Goal: Task Accomplishment & Management: Use online tool/utility

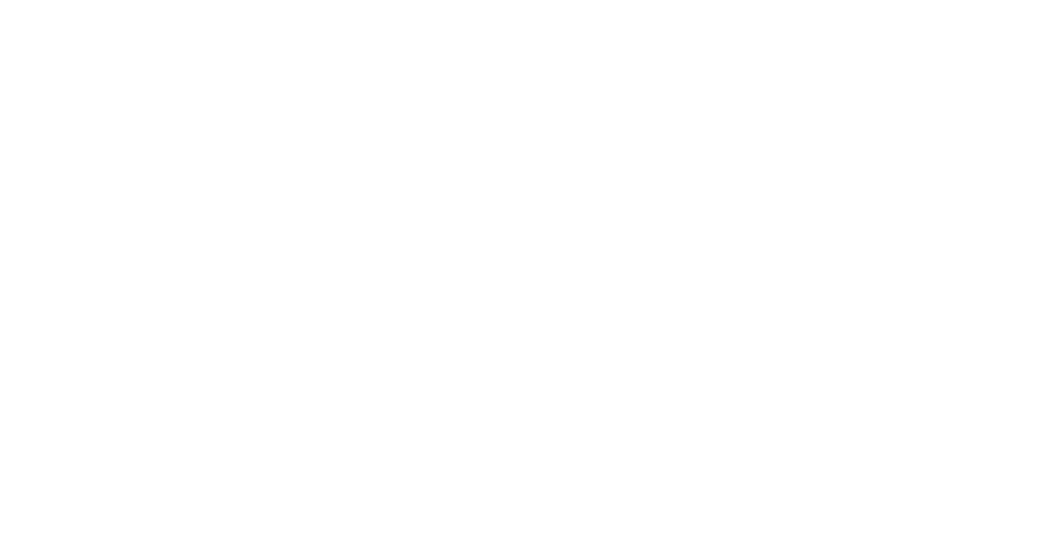
select select "collection"
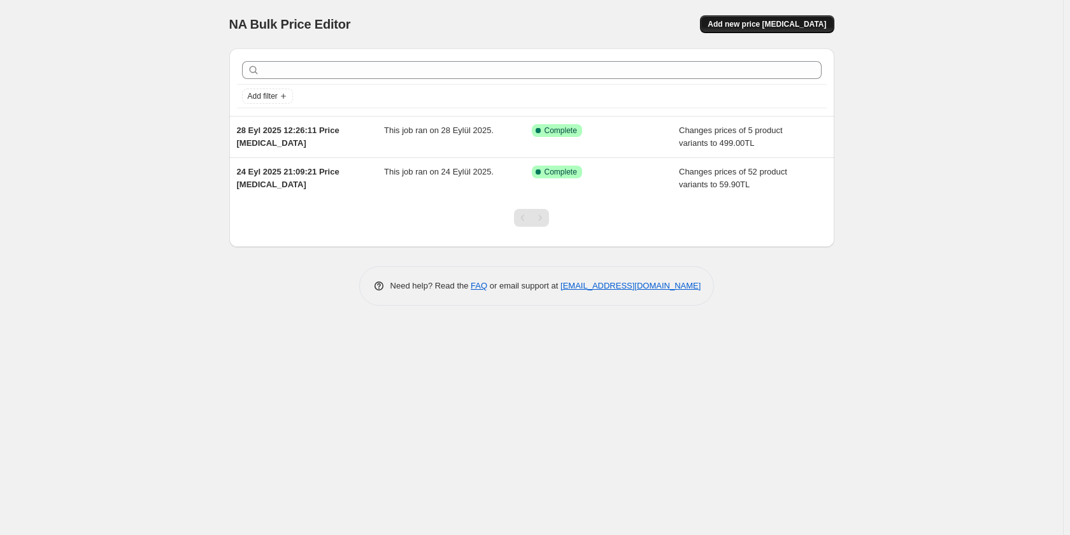
click at [779, 22] on span "Add new price [MEDICAL_DATA]" at bounding box center [766, 24] width 118 height 10
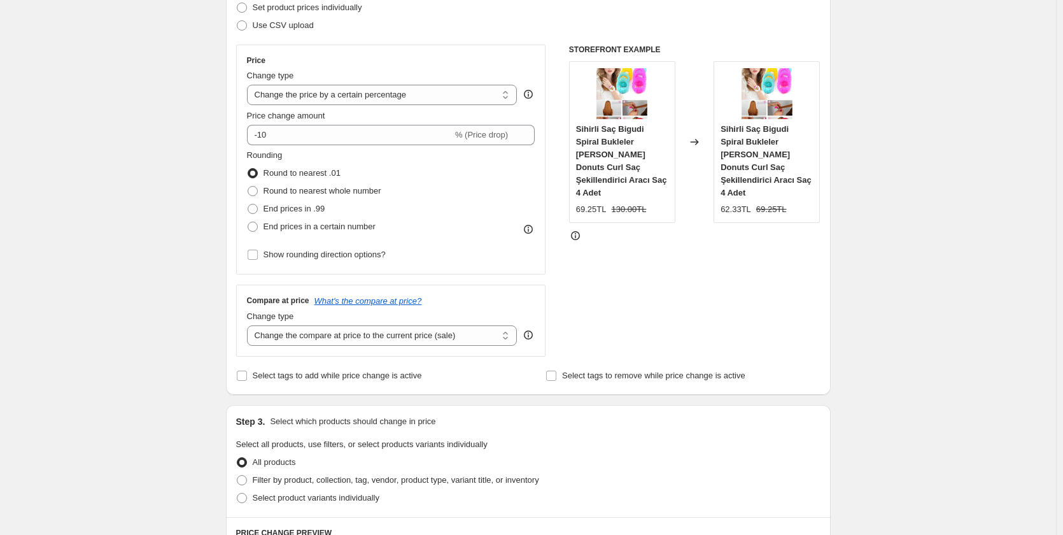
scroll to position [191, 0]
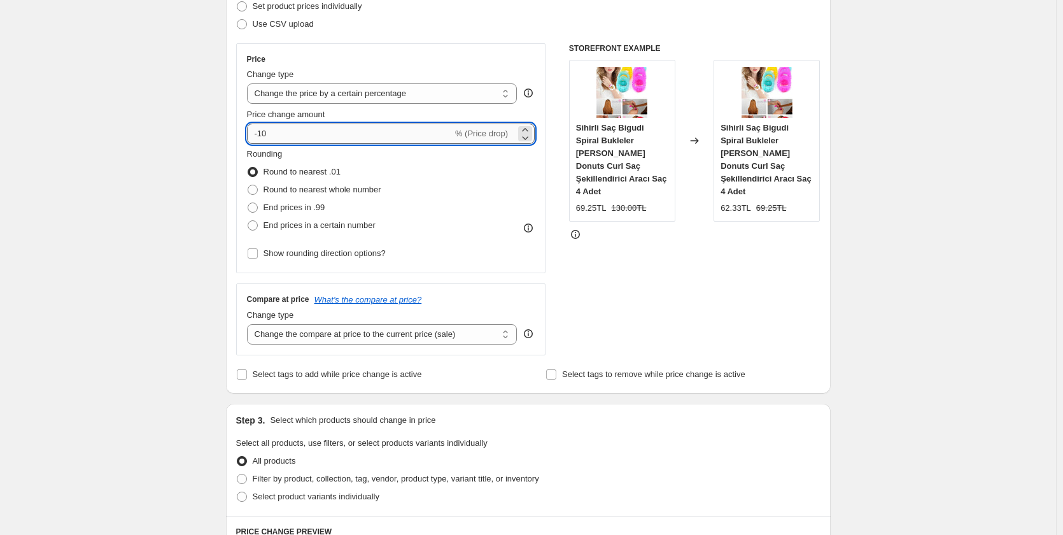
click at [439, 133] on input "-10" at bounding box center [350, 134] width 206 height 20
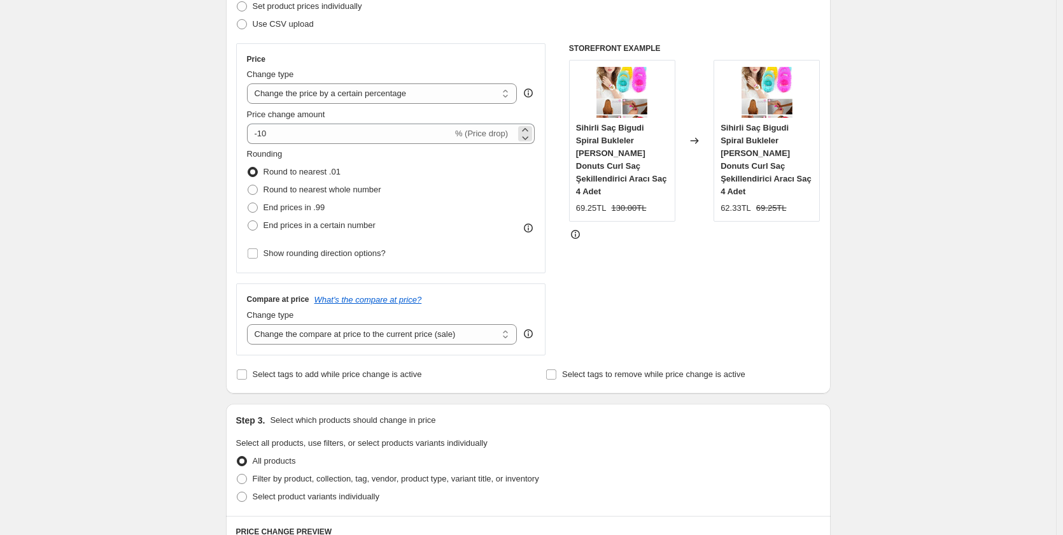
click at [535, 134] on div "-10 % (Price drop)" at bounding box center [391, 134] width 288 height 20
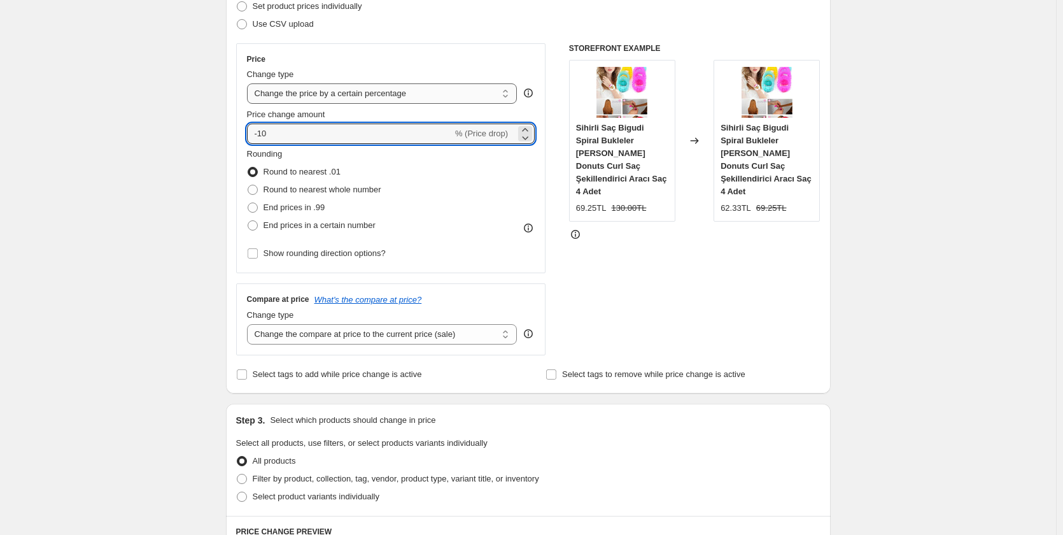
click at [430, 96] on select "Change the price to a certain amount Change the price by a certain amount Chang…" at bounding box center [382, 93] width 271 height 20
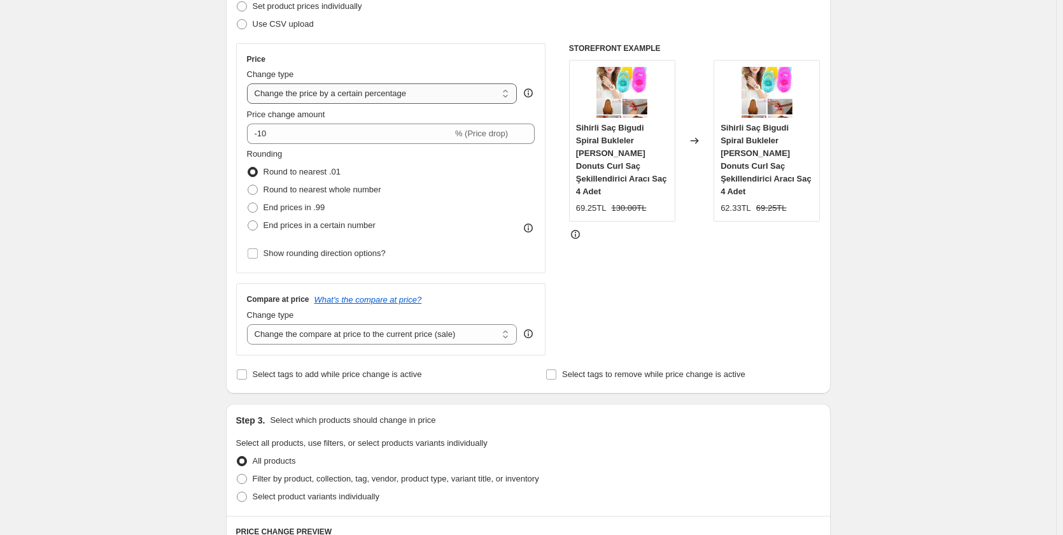
select select "by"
click at [250, 83] on select "Change the price to a certain amount Change the price by a certain amount Chang…" at bounding box center [382, 93] width 271 height 20
type input "-10.00"
click at [360, 94] on select "Change the price to a certain amount Change the price by a certain amount Chang…" at bounding box center [382, 93] width 271 height 20
select select "to"
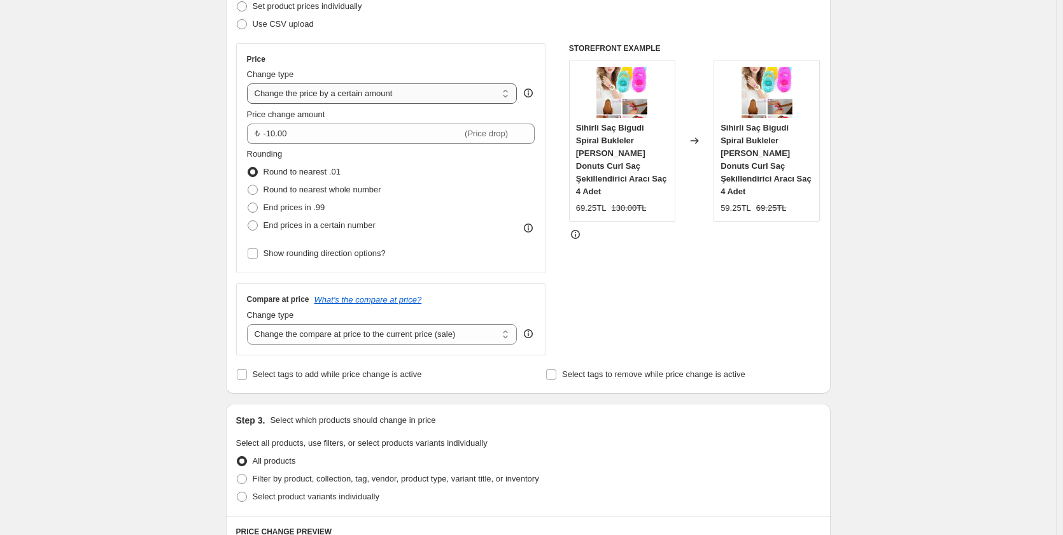
click at [250, 83] on select "Change the price to a certain amount Change the price by a certain amount Chang…" at bounding box center [382, 93] width 271 height 20
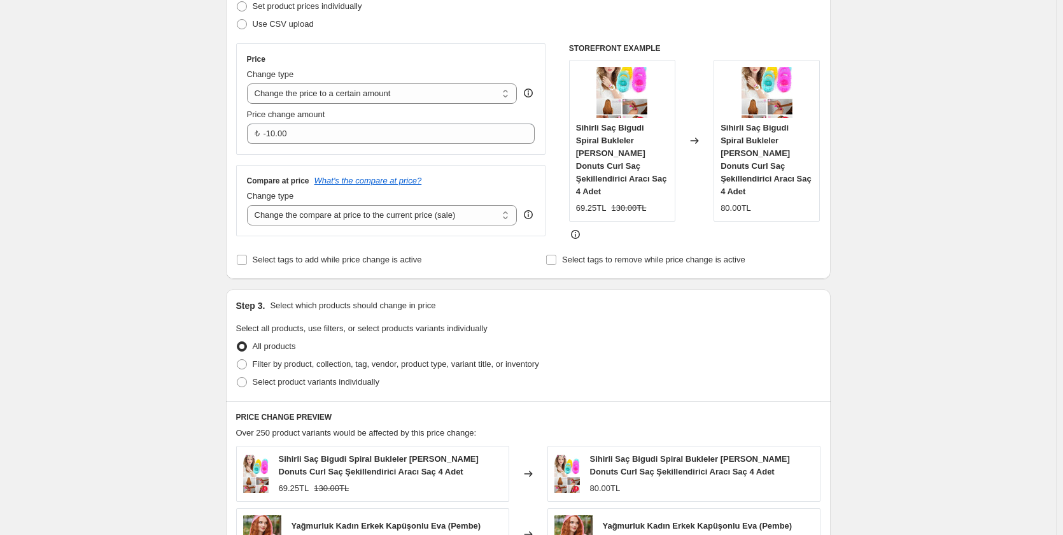
type input "80.00"
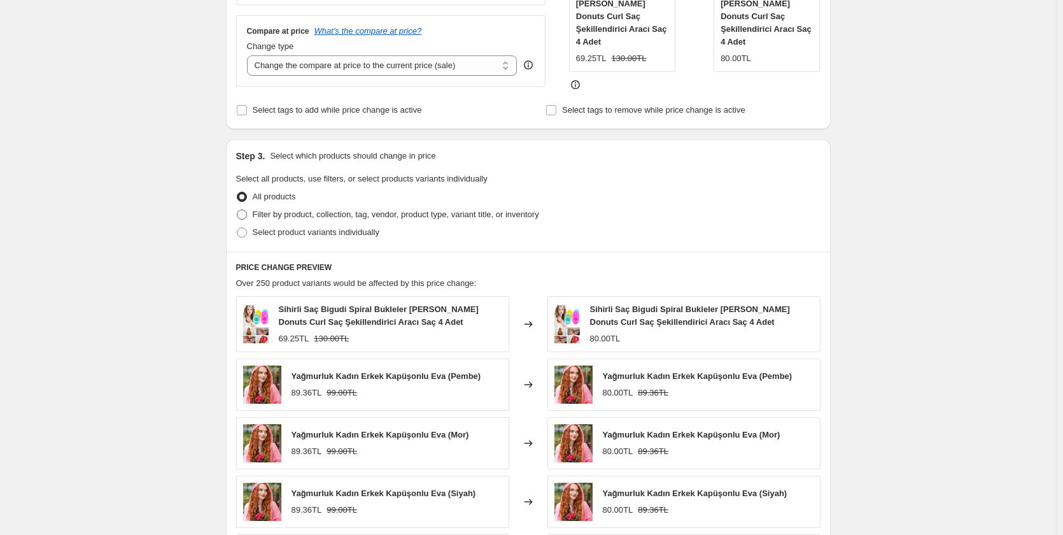
scroll to position [318, 0]
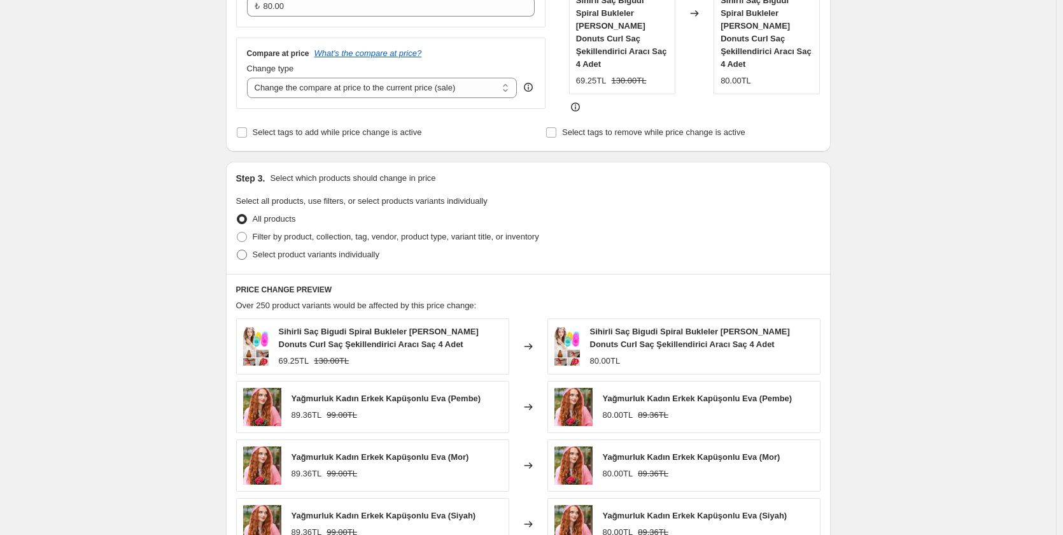
click at [332, 250] on span "Select product variants individually" at bounding box center [316, 255] width 127 height 10
click at [237, 250] on input "Select product variants individually" at bounding box center [237, 250] width 1 height 1
radio input "true"
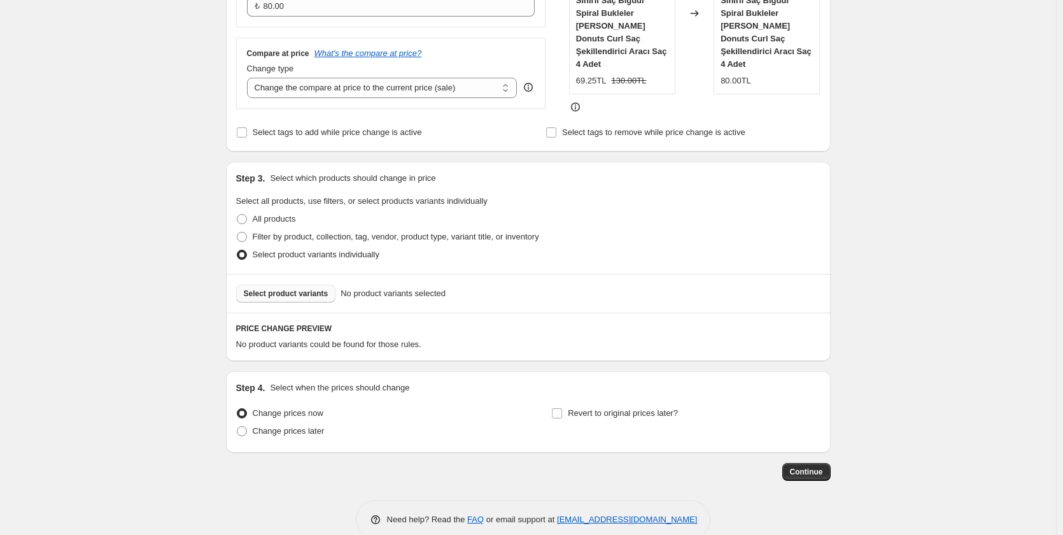
click at [299, 293] on span "Select product variants" at bounding box center [286, 293] width 85 height 10
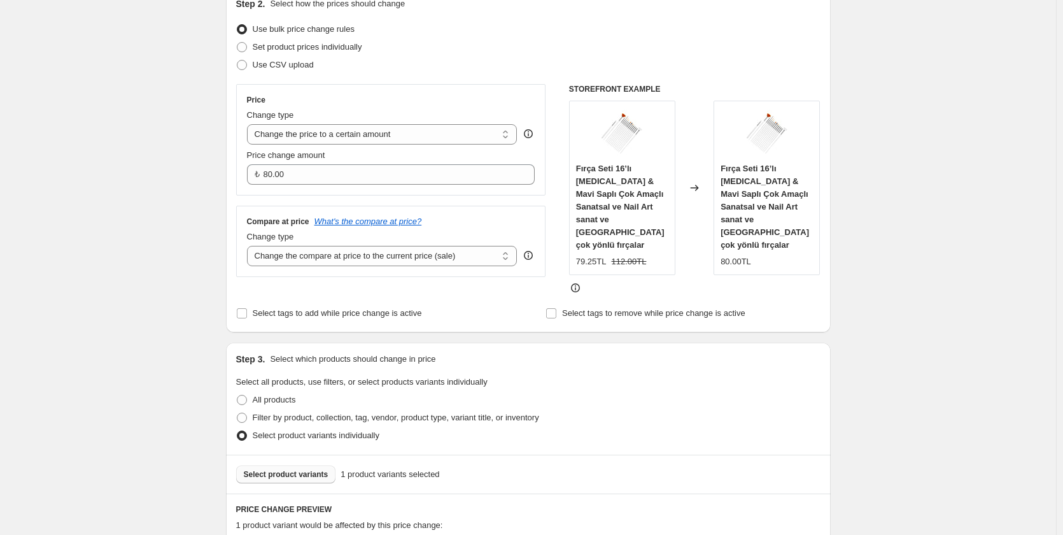
scroll to position [46, 0]
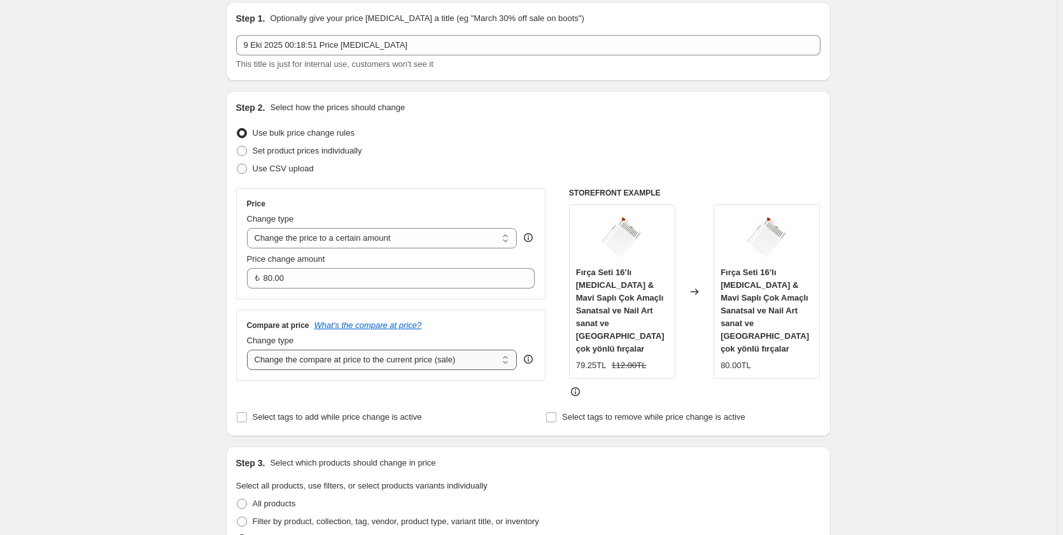
click at [320, 359] on select "Change the compare at price to the current price (sale) Change the compare at p…" at bounding box center [382, 360] width 271 height 20
select select "to"
click at [250, 350] on select "Change the compare at price to the current price (sale) Change the compare at p…" at bounding box center [382, 360] width 271 height 20
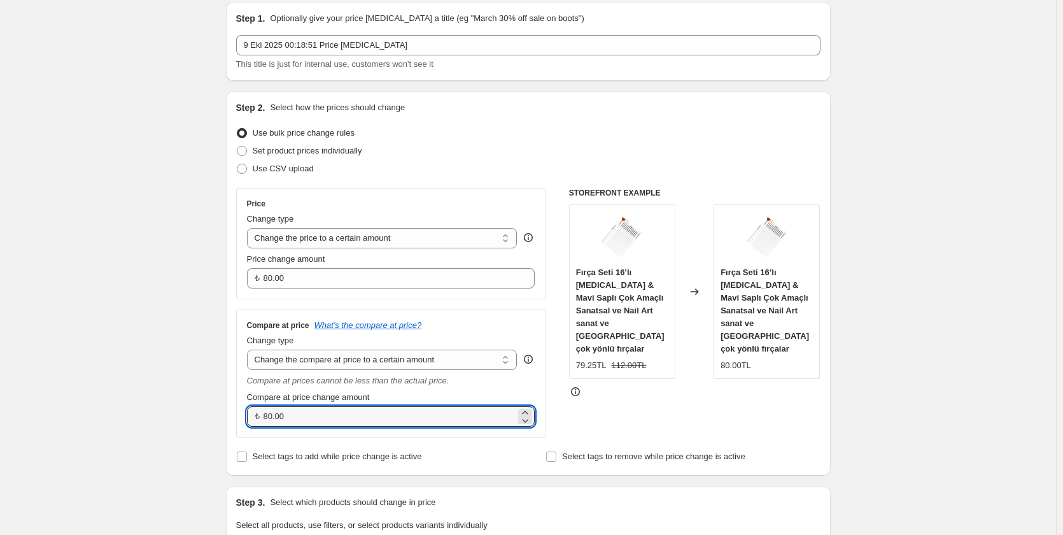
drag, startPoint x: 291, startPoint y: 418, endPoint x: 263, endPoint y: 418, distance: 28.0
click at [263, 418] on div "₺ 80.00" at bounding box center [391, 416] width 288 height 20
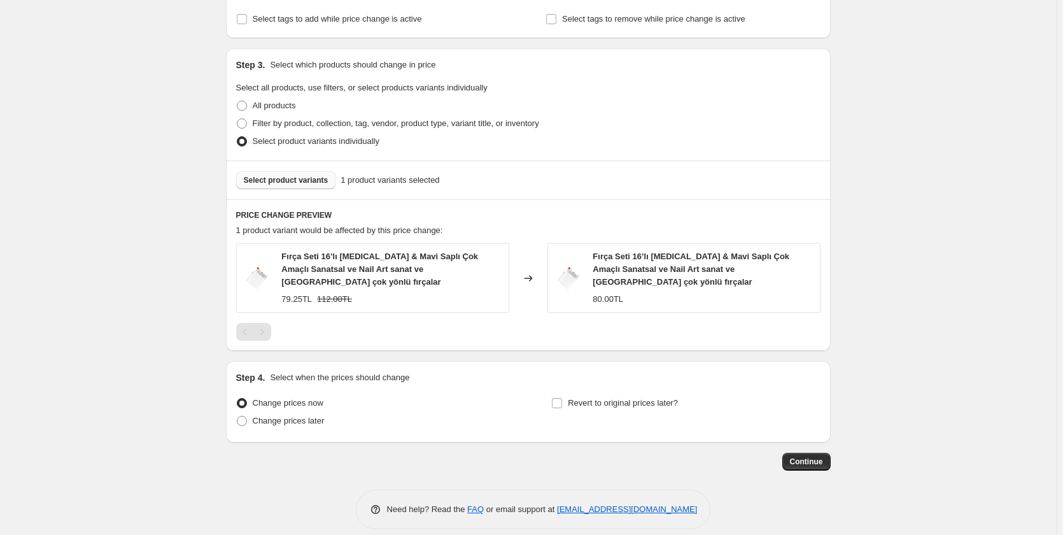
scroll to position [485, 0]
type input "69.00"
click at [469, 322] on div at bounding box center [528, 331] width 584 height 18
click at [281, 183] on span "Select product variants" at bounding box center [286, 179] width 85 height 10
click at [816, 455] on span "Continue" at bounding box center [806, 460] width 33 height 10
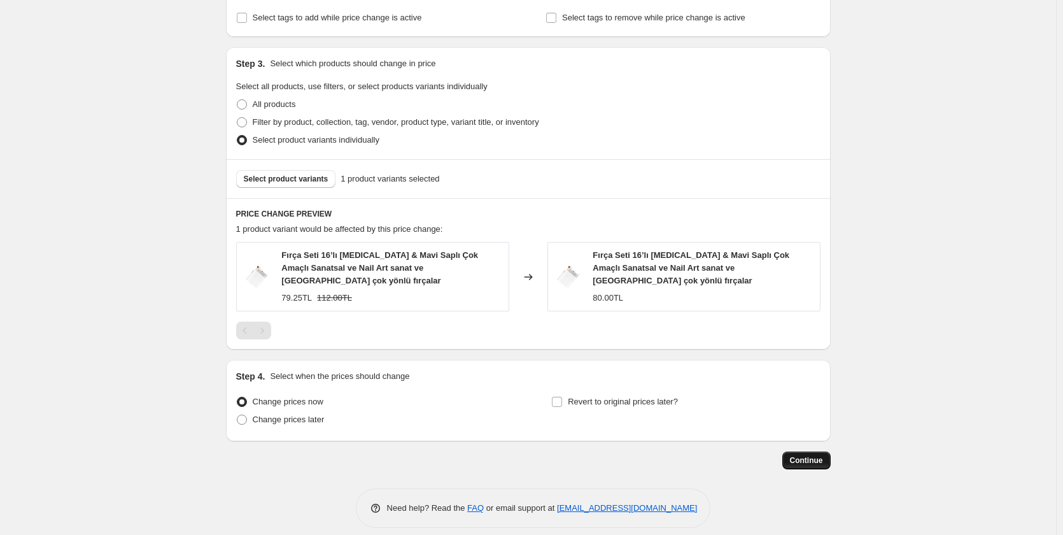
scroll to position [0, 0]
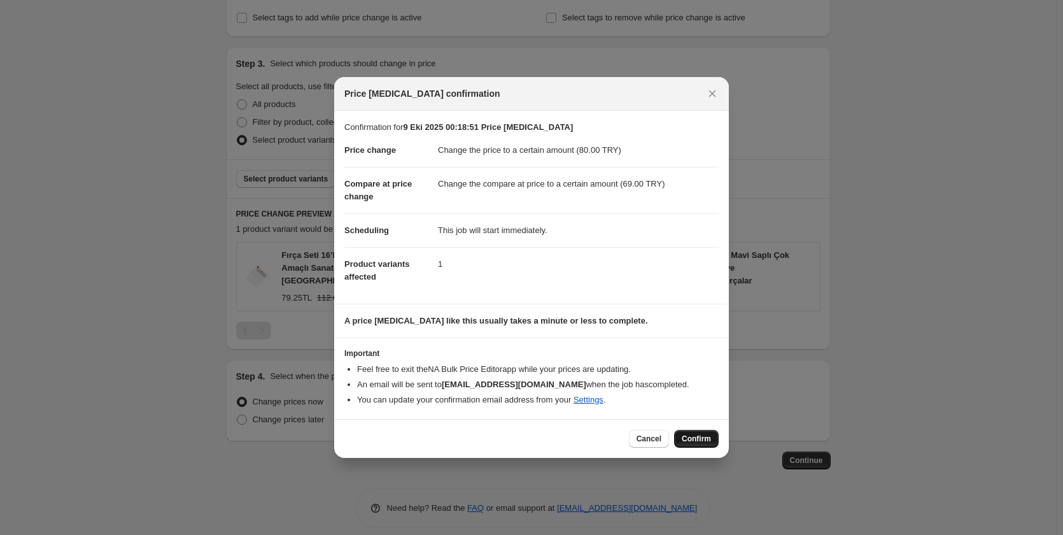
click at [691, 437] on span "Confirm" at bounding box center [696, 439] width 29 height 10
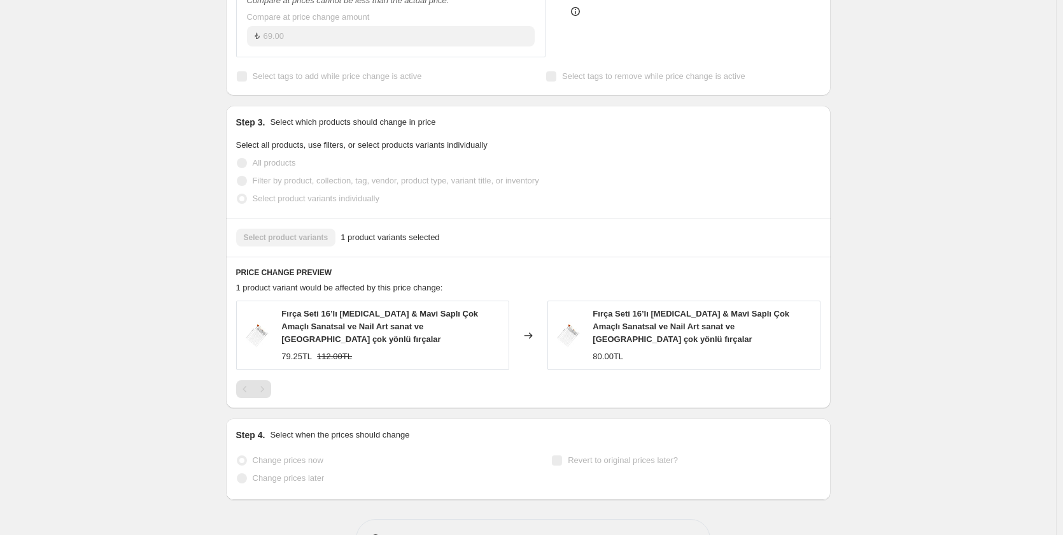
select select "to"
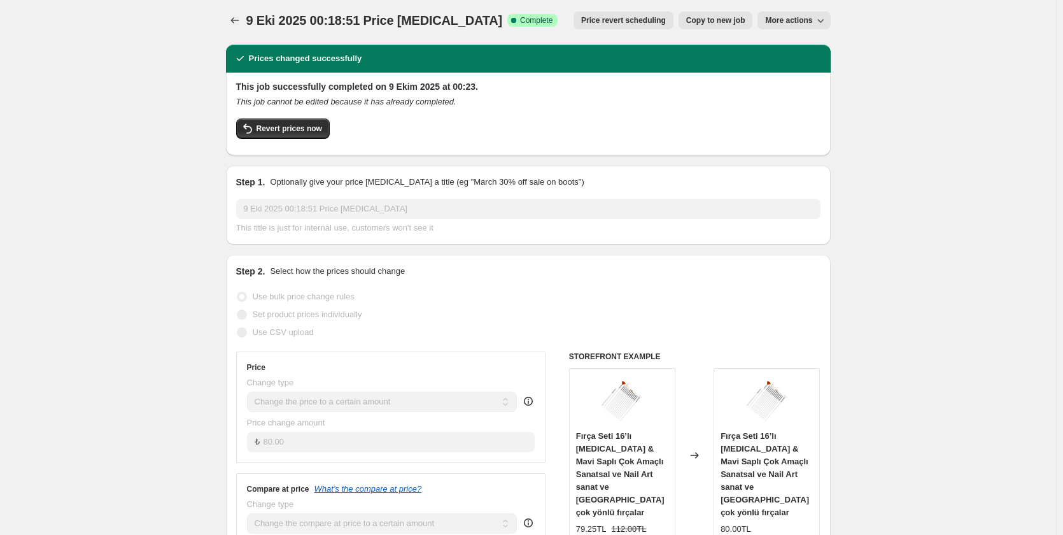
scroll to position [0, 0]
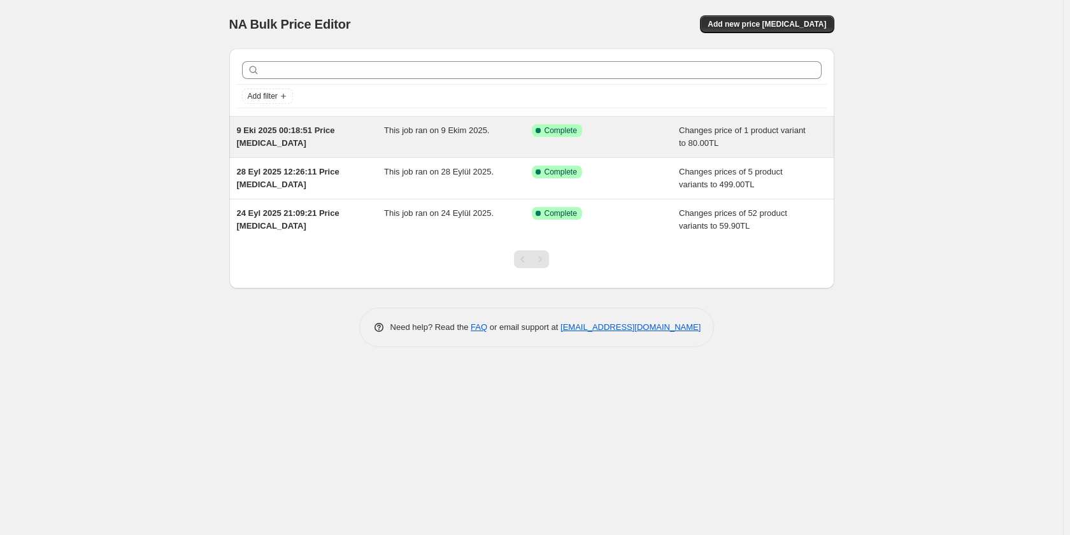
click at [329, 124] on div "9 Eki 2025 00:18:51 Price change job This job ran on 9 Ekim 2025. Success Compl…" at bounding box center [531, 137] width 605 height 41
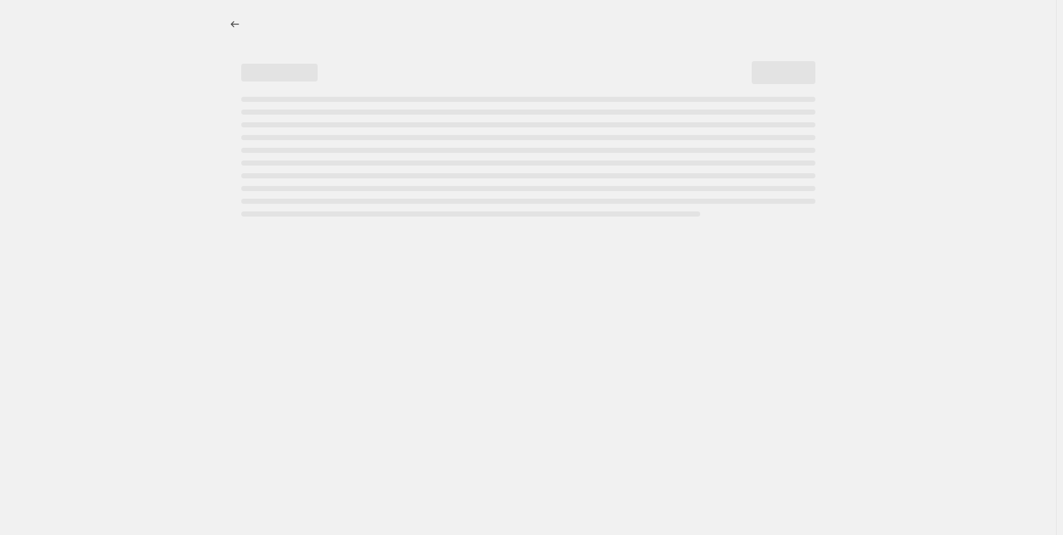
select select "to"
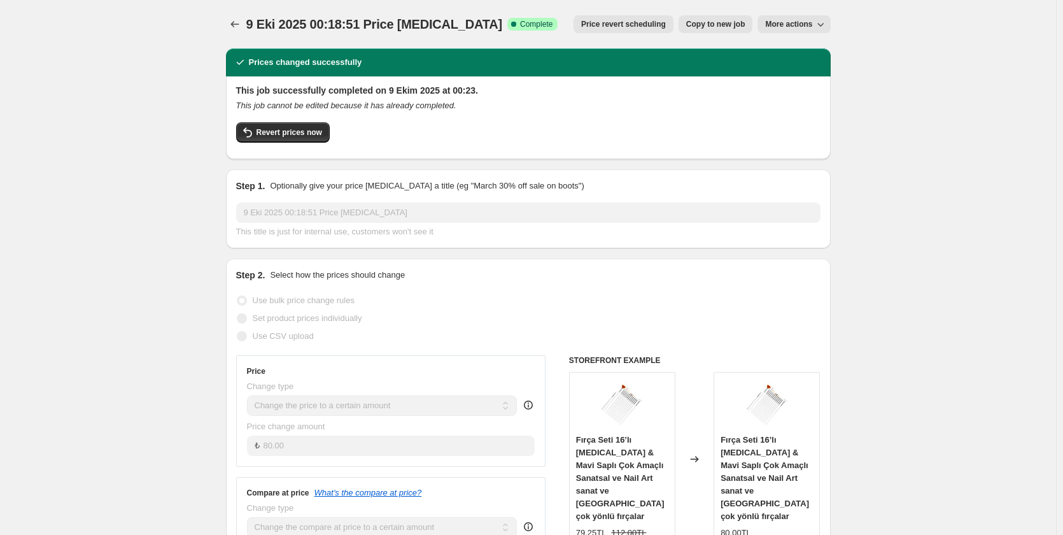
click at [789, 21] on span "More actions" at bounding box center [788, 24] width 47 height 10
click at [791, 72] on span "Delete job" at bounding box center [790, 72] width 38 height 10
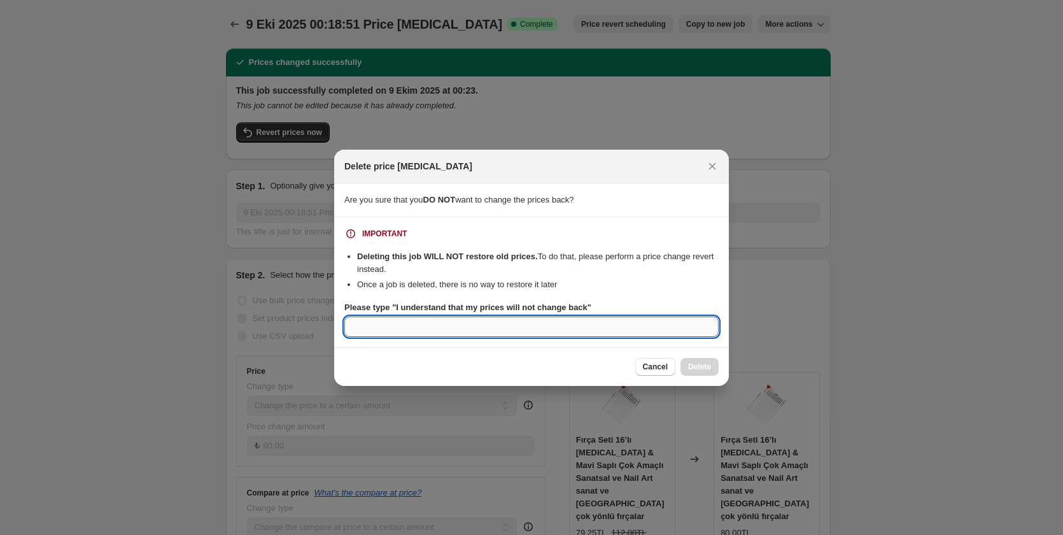
click at [544, 332] on input "Please type "I understand that my prices will not change back"" at bounding box center [531, 326] width 374 height 20
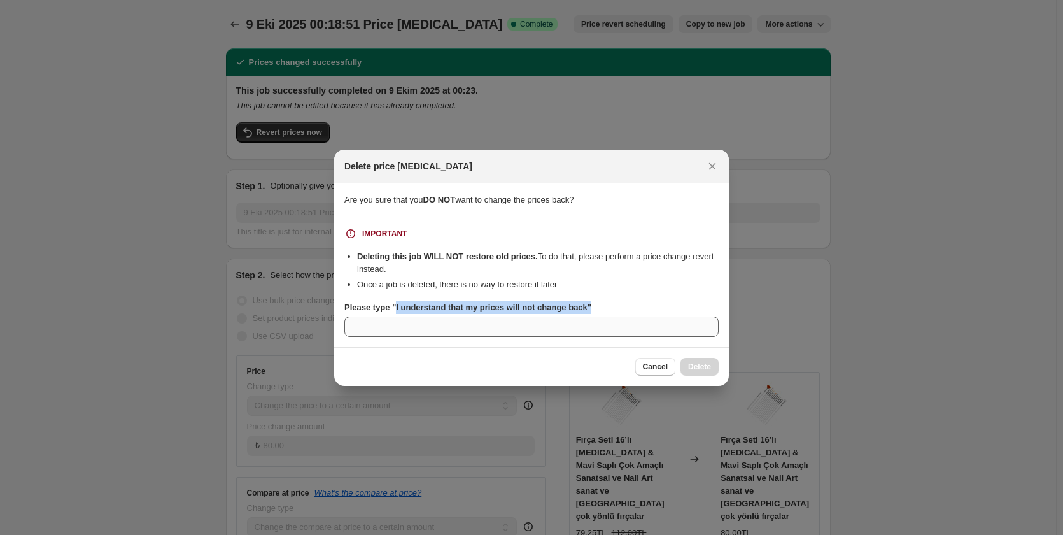
drag, startPoint x: 395, startPoint y: 307, endPoint x: 580, endPoint y: 317, distance: 185.5
click at [580, 317] on div "Please type "I understand that my prices will not change back"" at bounding box center [531, 319] width 374 height 36
copy b "I understand that my prices will not change back""
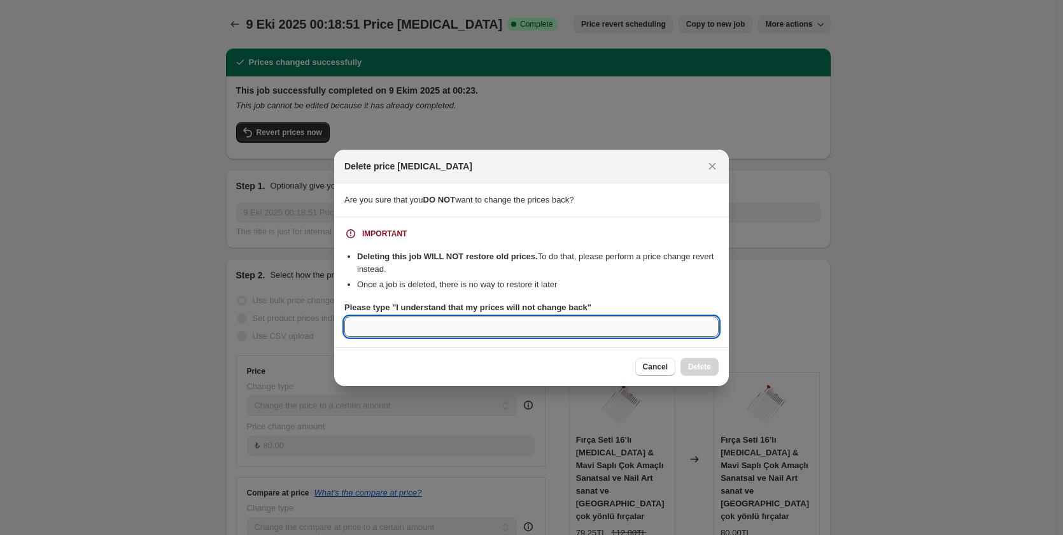
click at [523, 335] on input "Please type "I understand that my prices will not change back"" at bounding box center [531, 326] width 374 height 20
paste input "I understand that my prices will not change back""
type input "I understand that my prices will not change back"
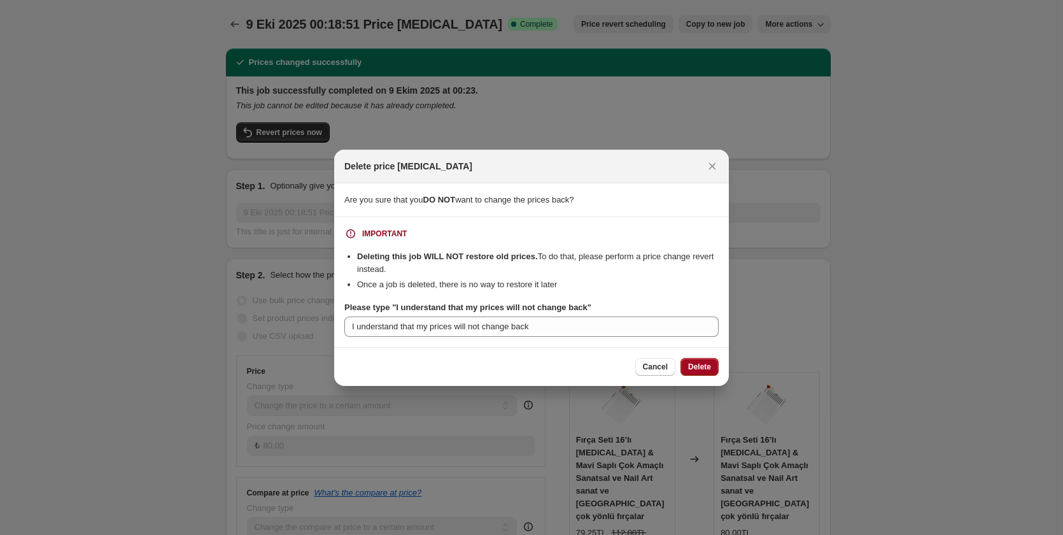
click at [696, 361] on button "Delete" at bounding box center [700, 367] width 38 height 18
